Goal: Information Seeking & Learning: Learn about a topic

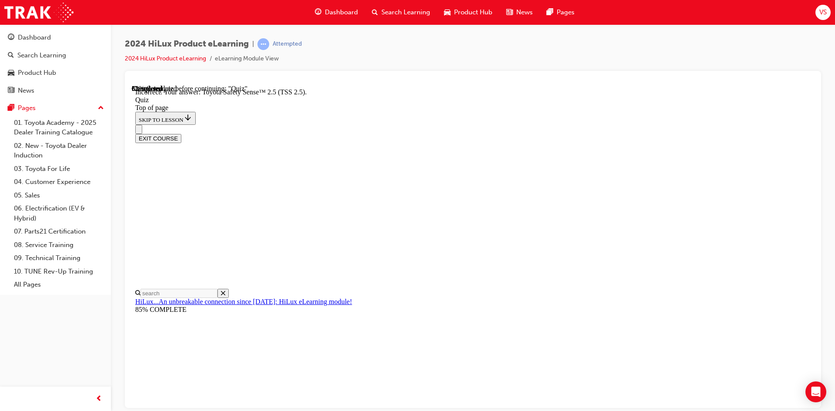
scroll to position [127, 0]
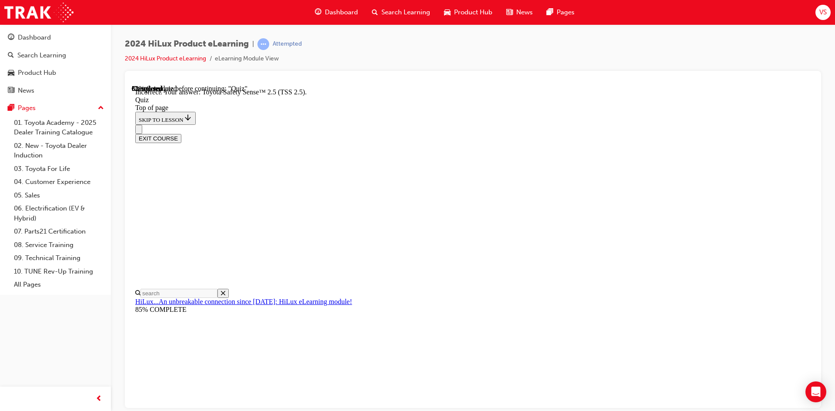
drag, startPoint x: 531, startPoint y: 359, endPoint x: 533, endPoint y: 377, distance: 18.0
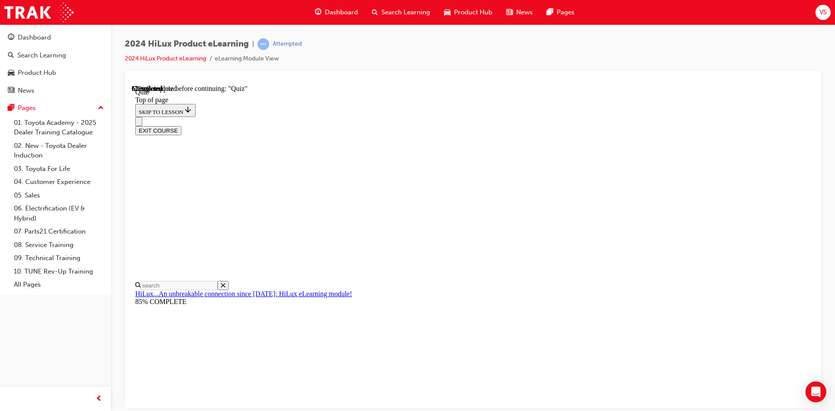
scroll to position [63, 0]
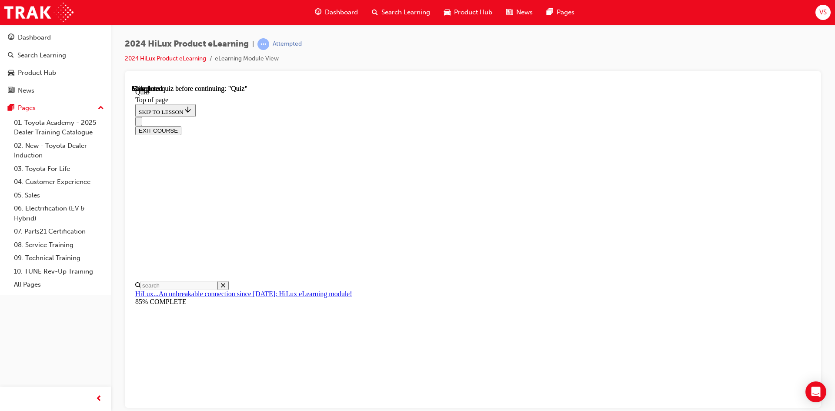
scroll to position [149, 0]
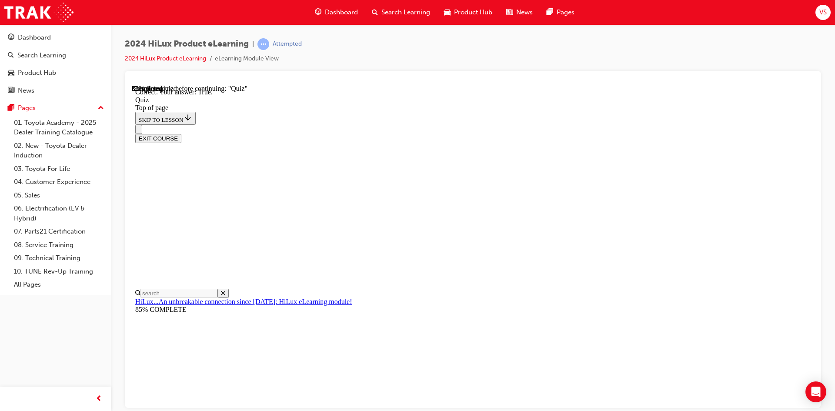
scroll to position [91, 0]
copy div "Which iteration of Toyota Safety Sense (TSS) comes standard on the HiLux? Choos…"
drag, startPoint x: 384, startPoint y: 157, endPoint x: 554, endPoint y: 283, distance: 211.9
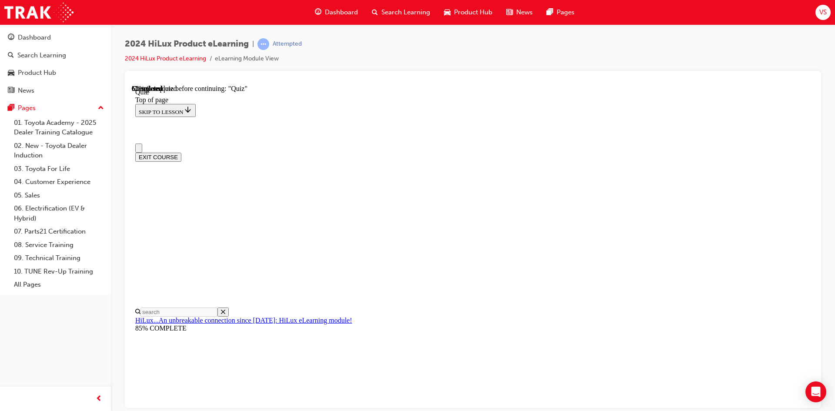
drag, startPoint x: 375, startPoint y: 239, endPoint x: 427, endPoint y: 363, distance: 134.3
copy div "How many SRS Air Bags does the Double-Cab Hilux have? Choose the most correct a…"
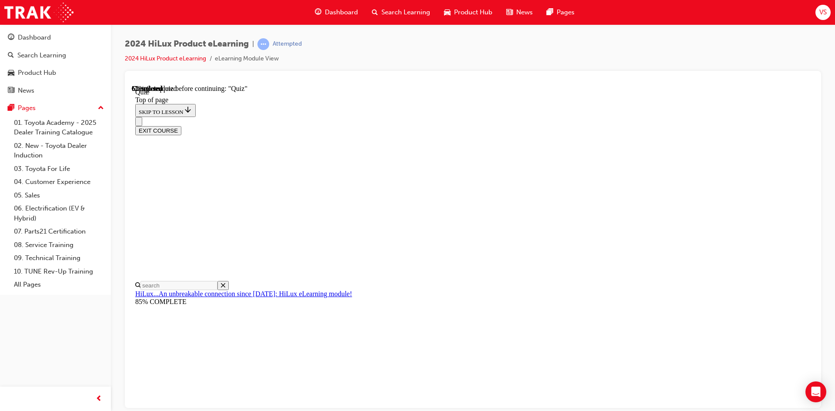
scroll to position [98, 0]
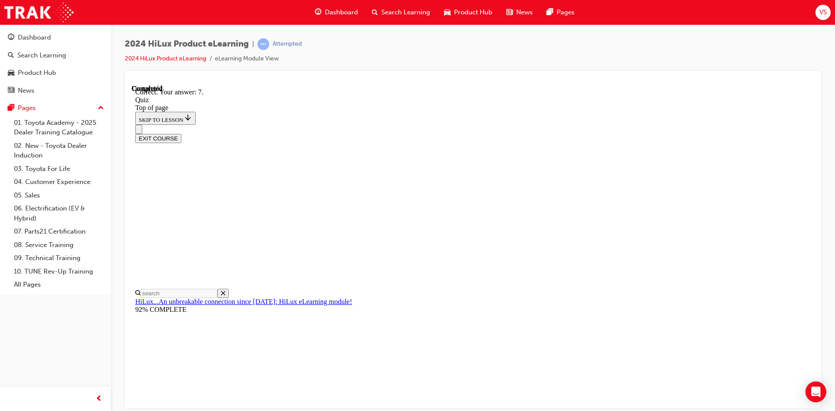
scroll to position [126, 0]
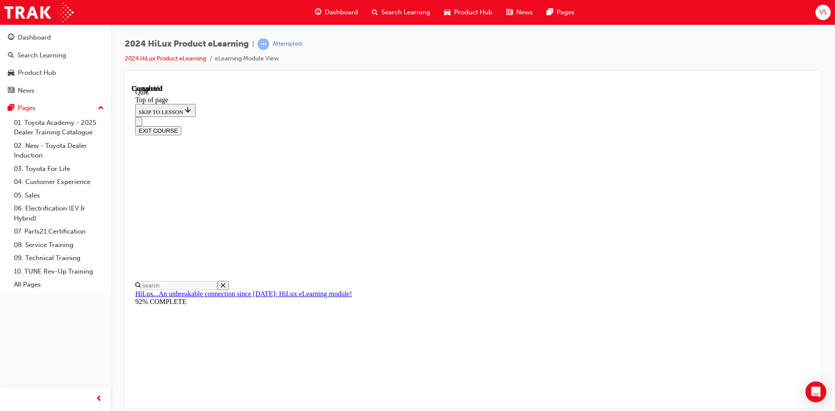
scroll to position [149, 0]
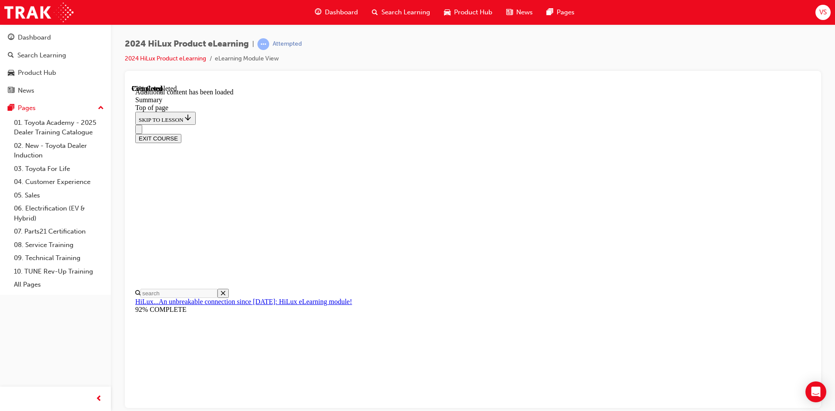
scroll to position [853, 0]
